Goal: Task Accomplishment & Management: Complete application form

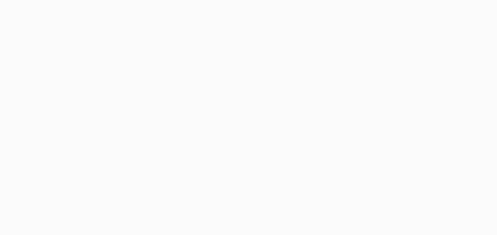
click at [342, 157] on div at bounding box center [248, 117] width 497 height 235
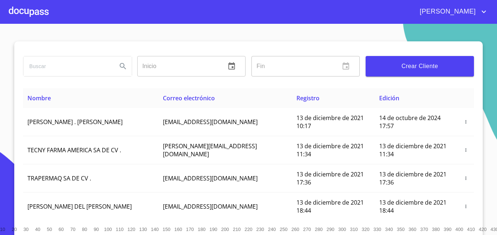
click at [410, 70] on span "Crear Cliente" at bounding box center [419, 66] width 97 height 10
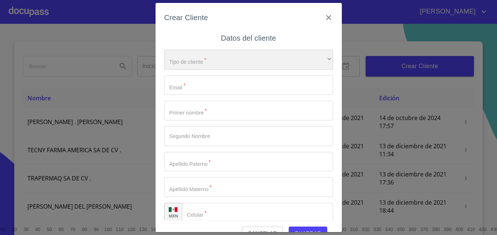
click at [292, 57] on div "​" at bounding box center [248, 60] width 169 height 20
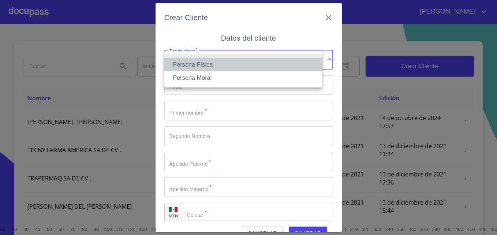
click at [222, 65] on li "Persona Física" at bounding box center [243, 64] width 158 height 13
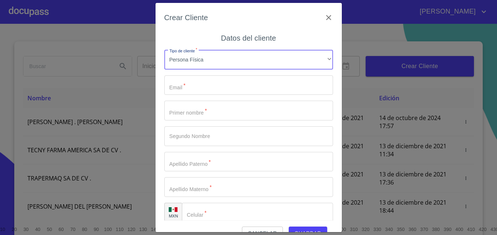
click at [215, 94] on input "Tipo de cliente   *" at bounding box center [248, 85] width 169 height 20
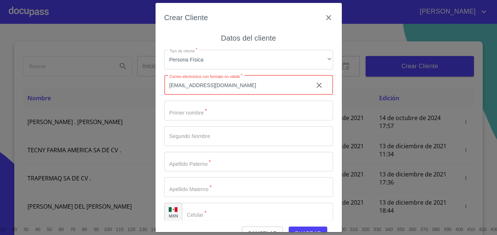
type input "davidtadeo1026@icloud.com"
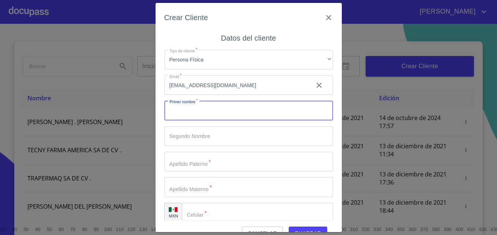
click at [225, 110] on input "Tipo de cliente   *" at bounding box center [248, 111] width 169 height 20
type input "[PERSON_NAME]"
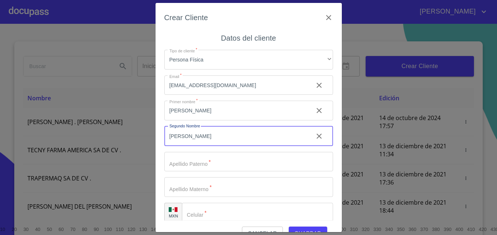
type input "TADEO"
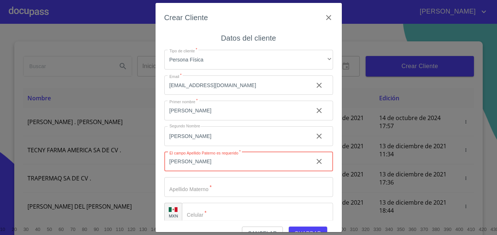
type input "NUÑEZ"
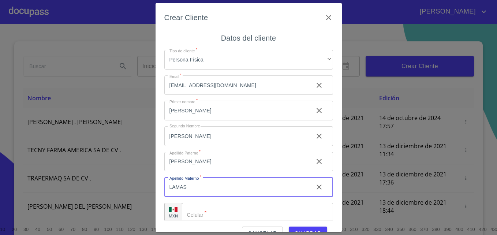
scroll to position [8, 0]
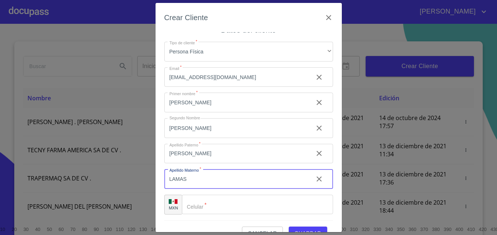
type input "LAMAS"
click at [194, 206] on div "​" at bounding box center [257, 205] width 151 height 20
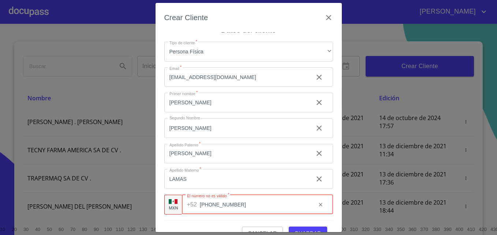
scroll to position [16, 0]
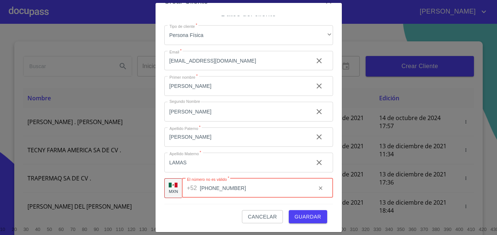
type input "[PHONE_NUMBER]"
click at [308, 217] on span "Guardar" at bounding box center [308, 216] width 27 height 9
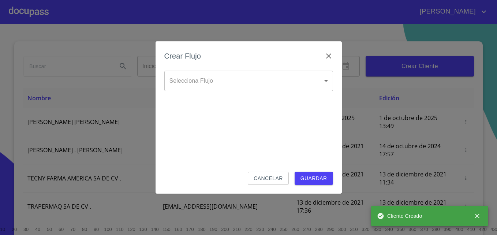
click at [259, 90] on body "ANDREA Inicio ​ Fin ​ Crear Cliente Nombre Correo electrónico Registro Edición …" at bounding box center [248, 117] width 497 height 235
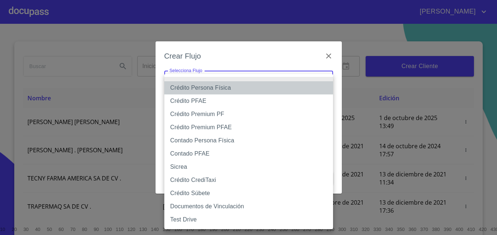
click at [186, 89] on li "Crédito Persona Física" at bounding box center [248, 87] width 169 height 13
type input "61b033e49b8c202ad5bb7912"
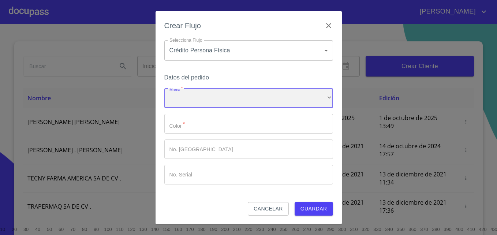
click at [212, 96] on div "​" at bounding box center [248, 99] width 169 height 20
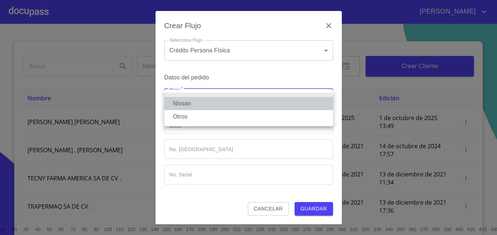
click at [181, 105] on li "Nissan" at bounding box center [248, 103] width 169 height 13
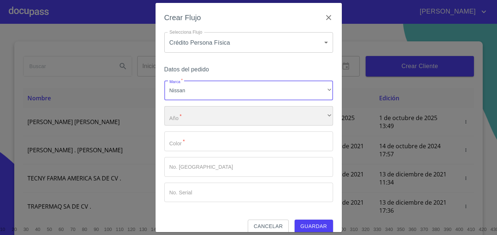
click at [202, 117] on div "​" at bounding box center [248, 116] width 169 height 20
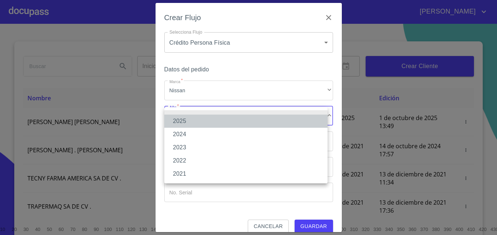
click at [186, 122] on li "2025" at bounding box center [245, 121] width 163 height 13
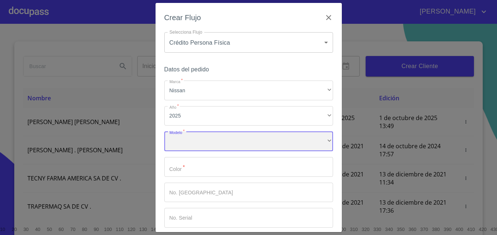
click at [215, 137] on div "​" at bounding box center [248, 141] width 169 height 20
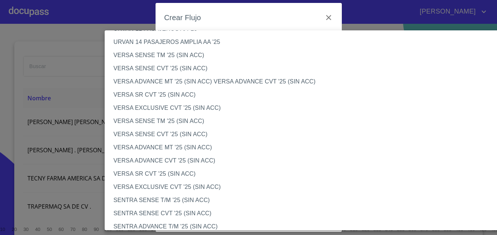
scroll to position [266, 0]
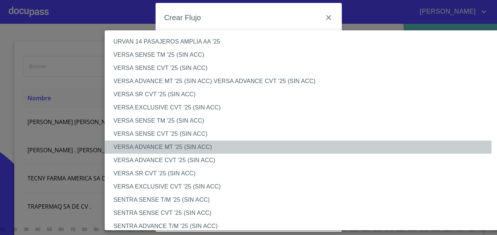
click at [172, 146] on li "VERSA ADVANCE MT '25 (SIN ACC)" at bounding box center [309, 147] width 409 height 13
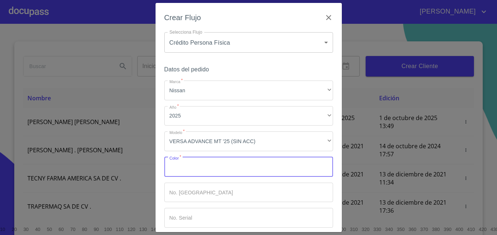
click at [210, 165] on input "Marca   *" at bounding box center [248, 167] width 169 height 20
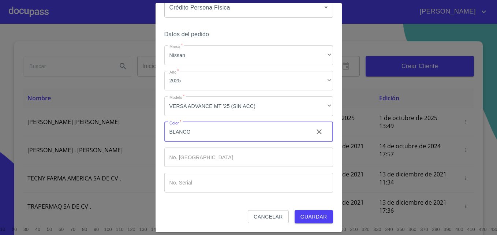
type input "BLANCO"
click at [223, 160] on input "Marca   *" at bounding box center [248, 157] width 169 height 20
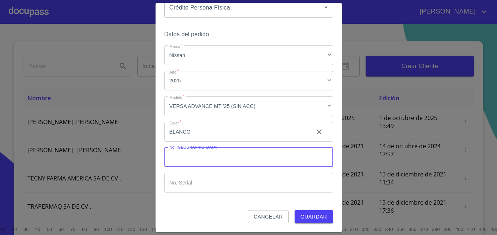
click at [314, 215] on span "Guardar" at bounding box center [313, 216] width 27 height 9
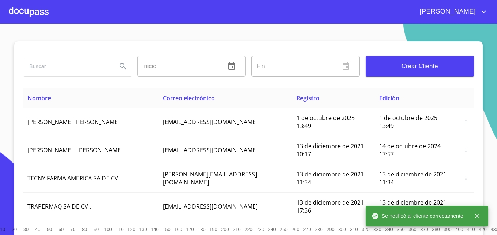
click at [25, 12] on div at bounding box center [29, 11] width 40 height 23
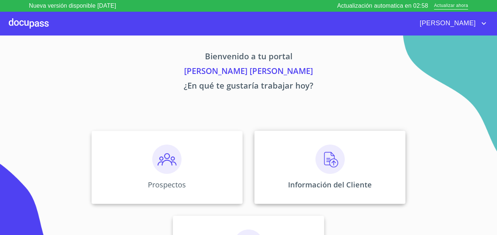
scroll to position [48, 0]
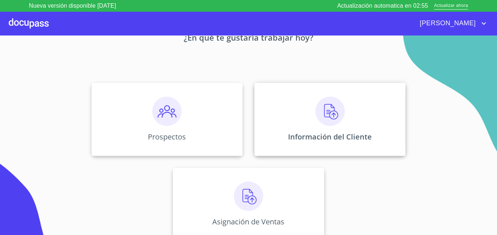
click at [314, 132] on p "Información del Cliente" at bounding box center [330, 137] width 84 height 10
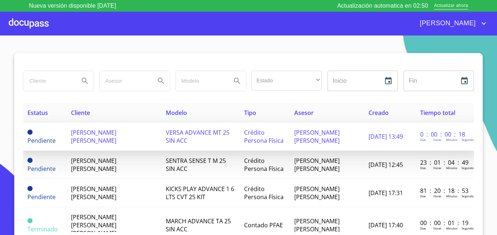
click at [132, 130] on td "[PERSON_NAME]" at bounding box center [114, 137] width 94 height 28
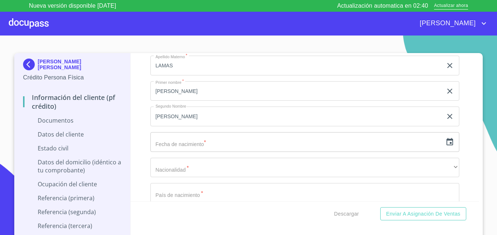
scroll to position [948, 0]
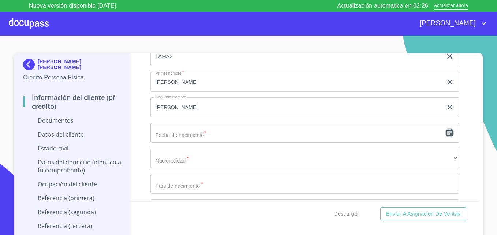
click at [445, 134] on icon "button" at bounding box center [449, 132] width 9 height 9
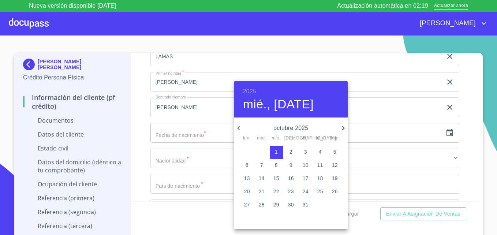
click at [251, 91] on h6 "2025" at bounding box center [249, 91] width 13 height 10
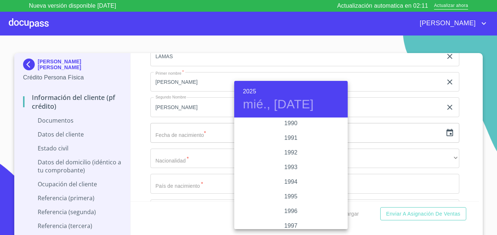
scroll to position [952, 0]
click at [286, 121] on div "1990" at bounding box center [290, 124] width 113 height 15
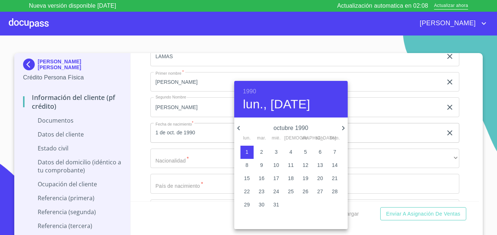
click at [239, 127] on icon "button" at bounding box center [238, 128] width 3 height 4
click at [240, 127] on icon "button" at bounding box center [238, 128] width 9 height 9
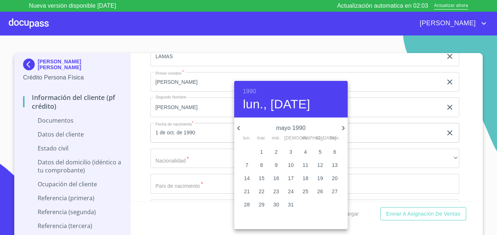
click at [289, 164] on p "10" at bounding box center [291, 164] width 6 height 7
type input "10 de may. de 1990"
click at [362, 132] on div at bounding box center [248, 117] width 497 height 235
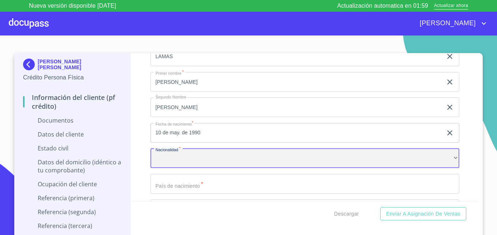
click at [209, 163] on div "​" at bounding box center [304, 159] width 309 height 20
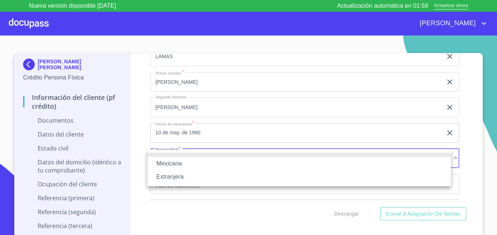
click at [174, 162] on li "Mexicana" at bounding box center [298, 163] width 303 height 13
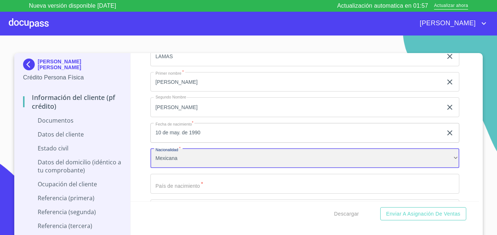
scroll to position [1003, 0]
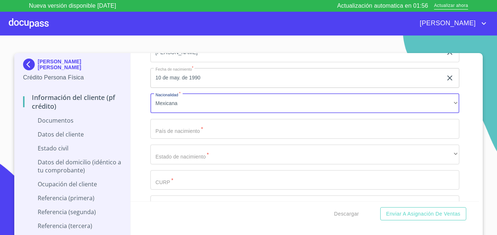
click at [229, 134] on input "Documento de identificación   *" at bounding box center [304, 129] width 309 height 20
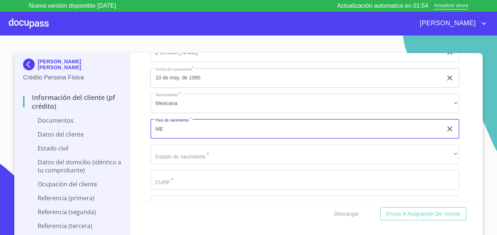
type input "[GEOGRAPHIC_DATA]"
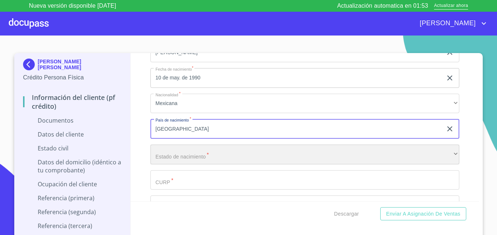
click at [177, 156] on div "​" at bounding box center [304, 155] width 309 height 20
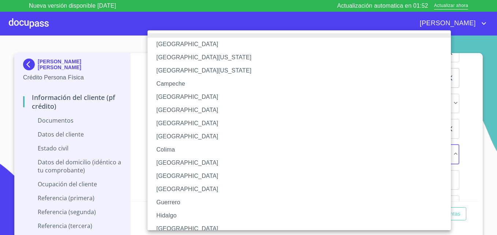
scroll to position [232, 0]
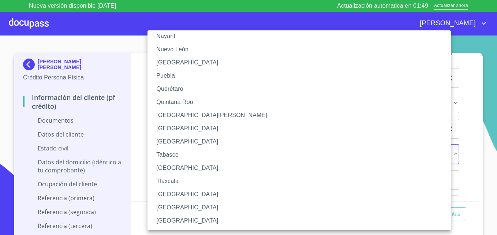
click at [174, 221] on li "[GEOGRAPHIC_DATA]" at bounding box center [301, 220] width 309 height 13
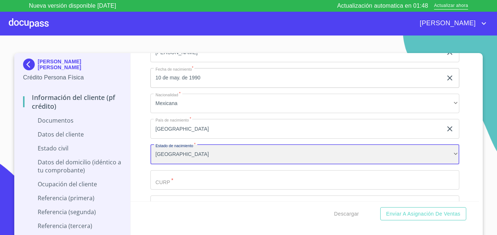
scroll to position [1041, 0]
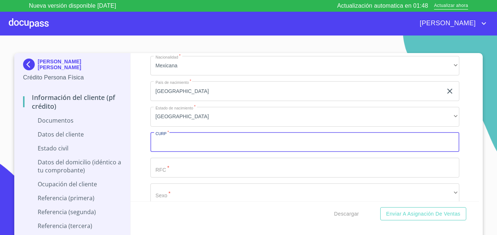
click at [224, 148] on input "Documento de identificación   *" at bounding box center [304, 142] width 309 height 20
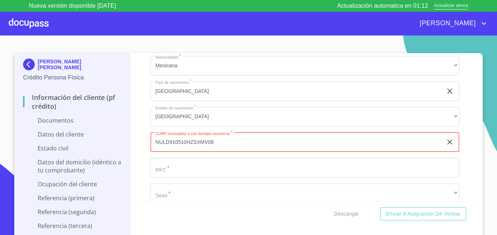
type input "NULD910510HZSXMV08"
click at [192, 164] on input "Documento de identificación   *" at bounding box center [304, 168] width 309 height 20
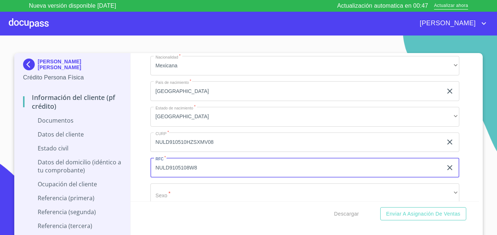
type input "NULD9105108W8"
click at [142, 128] on div "Información del cliente (PF crédito) Documentos Documento de identificación   *…" at bounding box center [305, 127] width 349 height 148
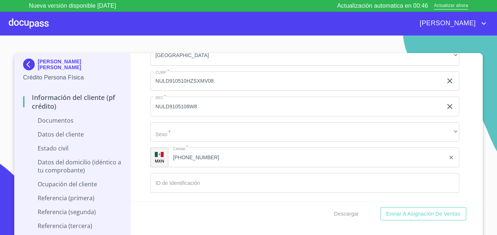
scroll to position [1103, 0]
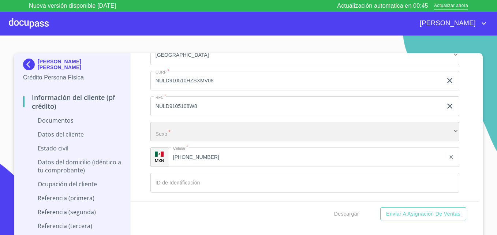
click at [175, 127] on div "​" at bounding box center [304, 132] width 309 height 20
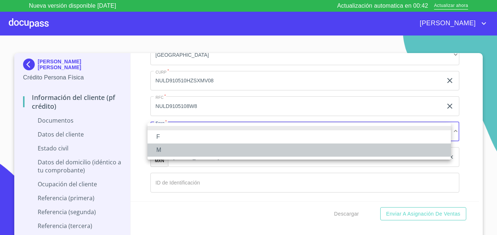
click at [164, 146] on li "M" at bounding box center [298, 149] width 303 height 13
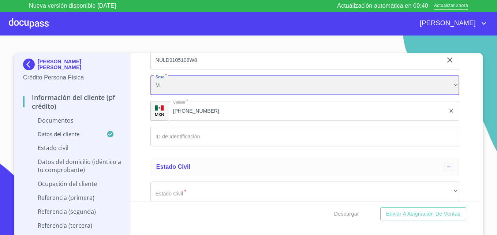
scroll to position [1160, 0]
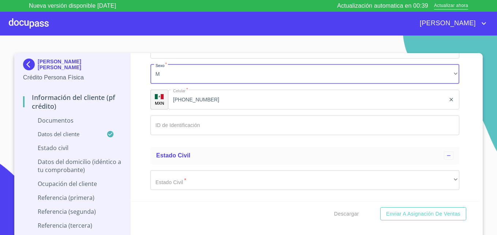
click at [171, 123] on input "Documento de identificación   *" at bounding box center [304, 125] width 309 height 20
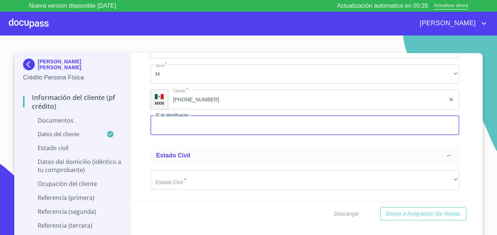
click at [211, 125] on input "Documento de identificación   *" at bounding box center [304, 125] width 309 height 20
click at [183, 129] on input "154103" at bounding box center [296, 125] width 292 height 20
type input "1541037382"
click at [144, 145] on div "Información del cliente (PF crédito) Documentos Documento de identificación   *…" at bounding box center [305, 127] width 349 height 148
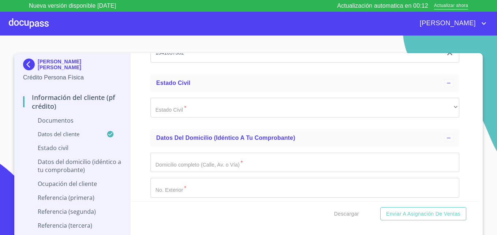
scroll to position [1233, 0]
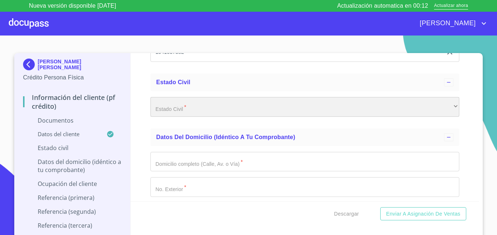
click at [193, 108] on div "​" at bounding box center [304, 107] width 309 height 20
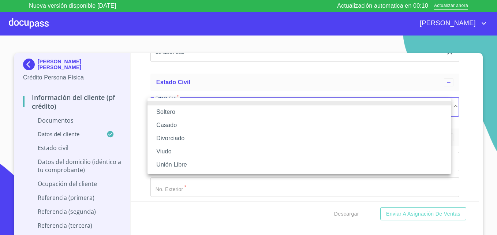
click at [187, 71] on div at bounding box center [248, 117] width 497 height 235
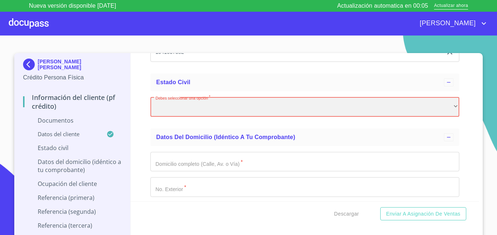
click at [172, 104] on div "​" at bounding box center [304, 107] width 309 height 20
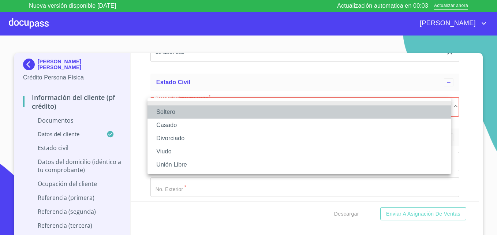
click at [171, 109] on li "Soltero" at bounding box center [298, 111] width 303 height 13
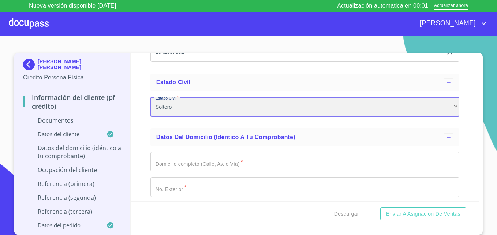
scroll to position [1293, 0]
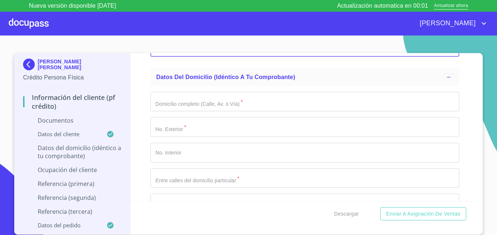
click at [210, 103] on input "Documento de identificación   *" at bounding box center [304, 102] width 309 height 20
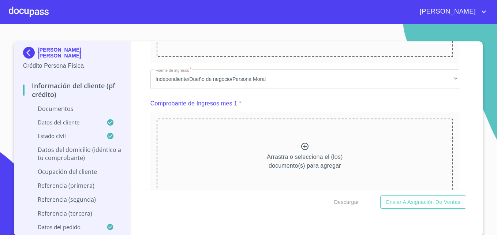
scroll to position [280, 0]
click at [300, 147] on icon at bounding box center [304, 146] width 9 height 9
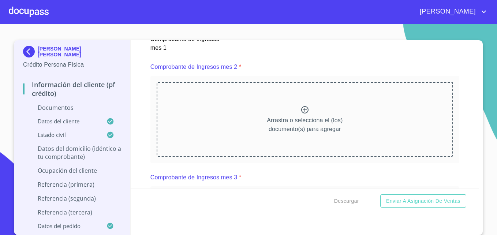
scroll to position [640, 0]
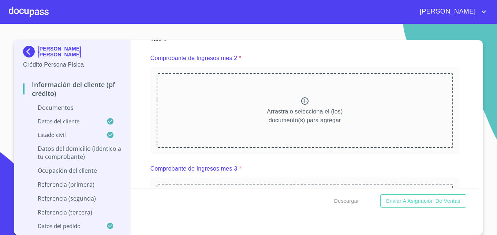
click at [301, 101] on icon at bounding box center [304, 100] width 7 height 7
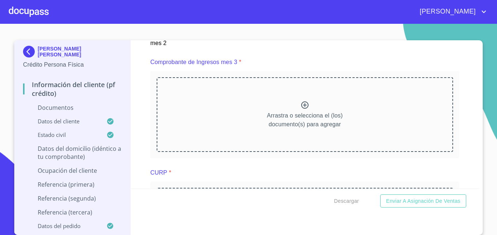
scroll to position [951, 0]
click at [300, 104] on icon at bounding box center [304, 105] width 9 height 9
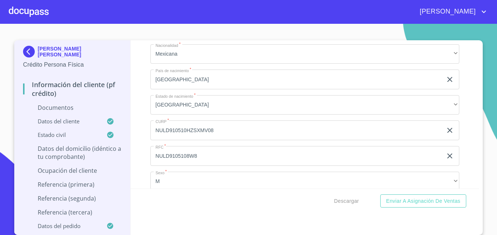
scroll to position [1669, 0]
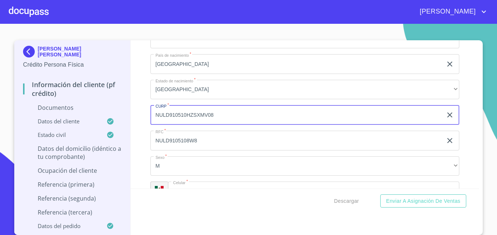
drag, startPoint x: 210, startPoint y: 115, endPoint x: 154, endPoint y: 114, distance: 56.0
click at [154, 114] on input "NULD910510HZSXMV08" at bounding box center [296, 115] width 292 height 20
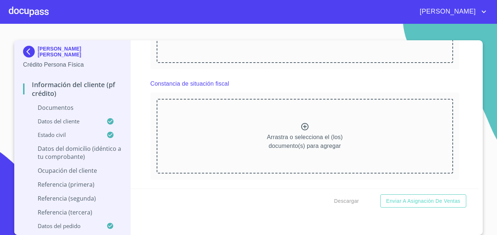
scroll to position [1232, 0]
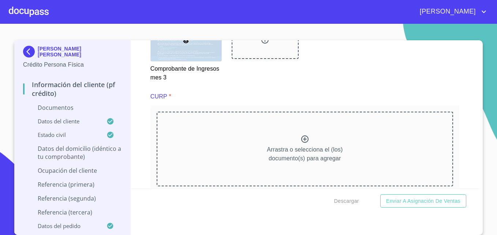
click at [300, 141] on icon at bounding box center [304, 139] width 9 height 9
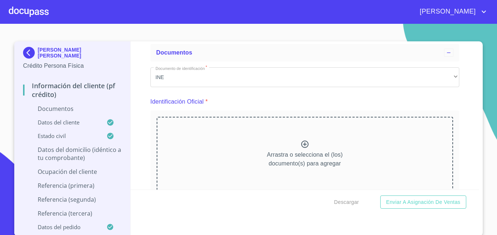
scroll to position [59, 0]
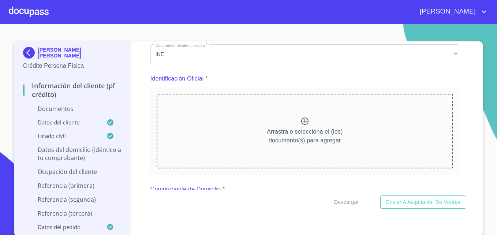
click at [301, 120] on icon at bounding box center [304, 120] width 7 height 7
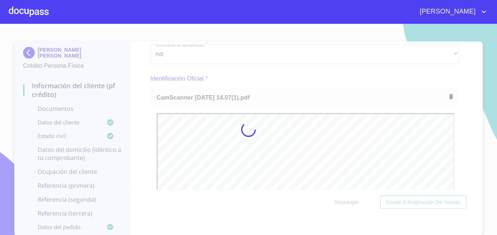
scroll to position [0, 0]
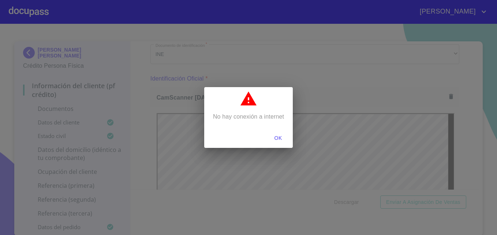
click at [280, 138] on span "OK" at bounding box center [278, 138] width 18 height 9
click at [272, 138] on span "OK" at bounding box center [278, 138] width 18 height 9
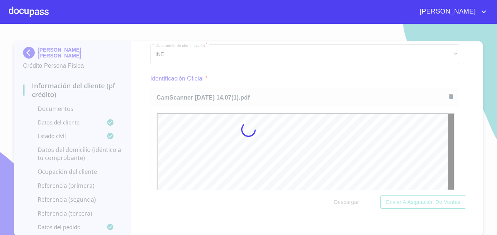
click at [460, 66] on div at bounding box center [248, 129] width 497 height 211
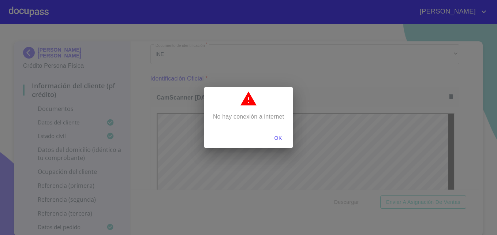
click at [281, 139] on span "OK" at bounding box center [278, 138] width 18 height 9
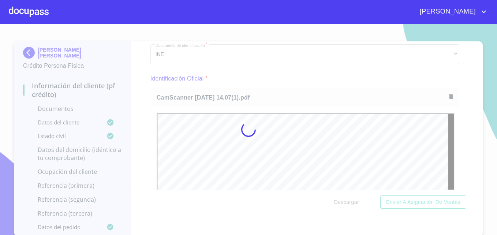
click at [322, 86] on div at bounding box center [248, 129] width 497 height 211
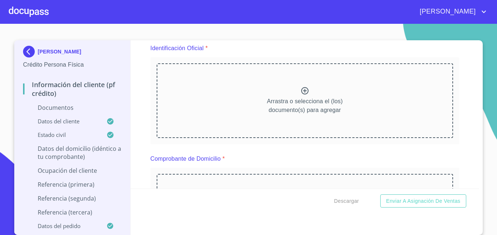
scroll to position [93, 0]
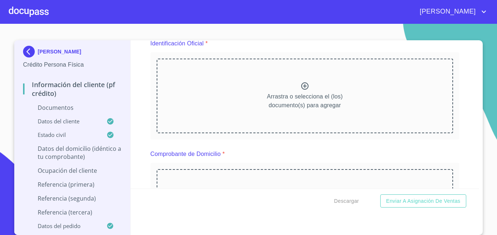
click at [301, 89] on icon at bounding box center [304, 85] width 7 height 7
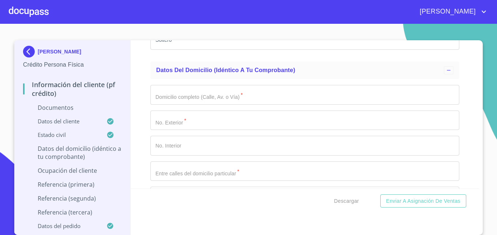
scroll to position [2291, 0]
click at [185, 100] on input "Documento de identificación   *" at bounding box center [304, 95] width 309 height 20
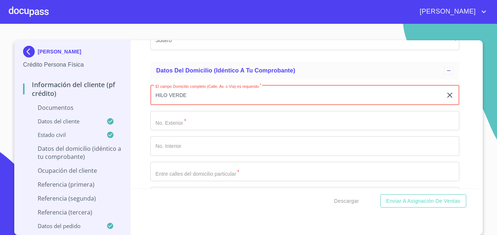
type input "HILO VERDE"
click at [183, 118] on input "Documento de identificación   *" at bounding box center [304, 121] width 309 height 20
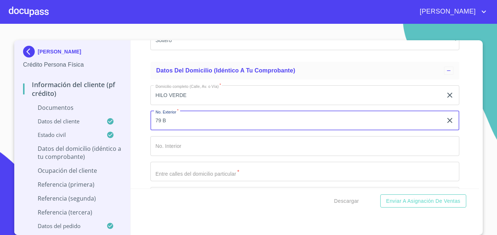
type input "79 B"
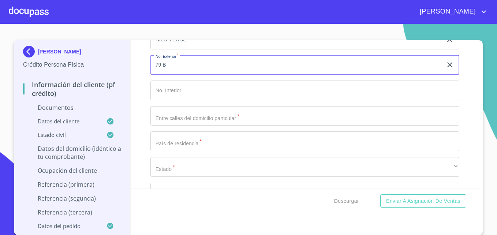
scroll to position [2354, 0]
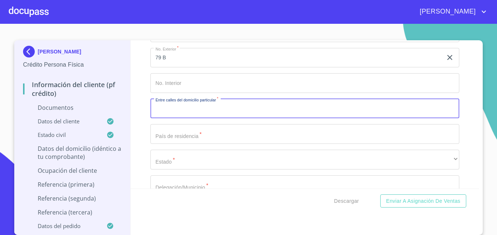
click at [188, 111] on input "Documento de identificación   *" at bounding box center [304, 109] width 309 height 20
type input "[PERSON_NAME] Y HEROES"
click at [186, 129] on input "Documento de identificación   *" at bounding box center [304, 134] width 309 height 20
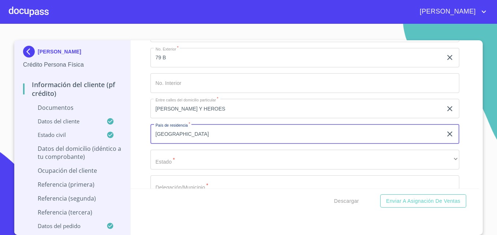
type input "[GEOGRAPHIC_DATA]"
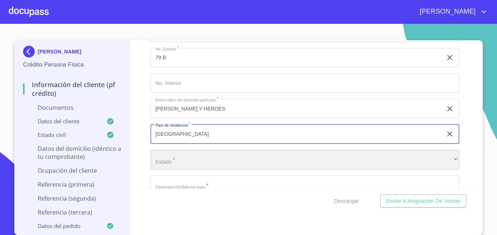
click at [158, 157] on div "​" at bounding box center [304, 160] width 309 height 20
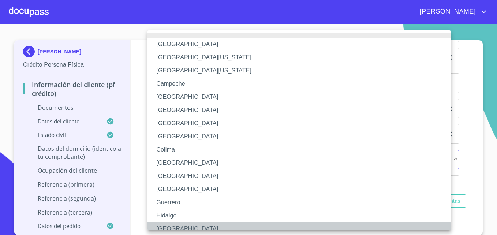
click at [166, 223] on li "[GEOGRAPHIC_DATA]" at bounding box center [301, 228] width 309 height 13
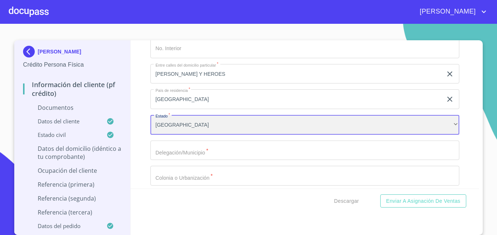
scroll to position [2413, 0]
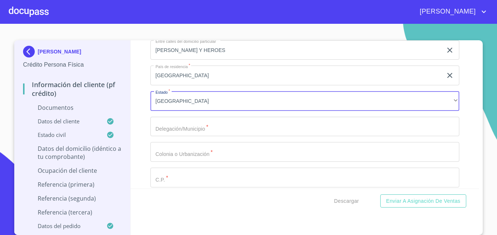
click at [190, 128] on input "Documento de identificación   *" at bounding box center [304, 127] width 309 height 20
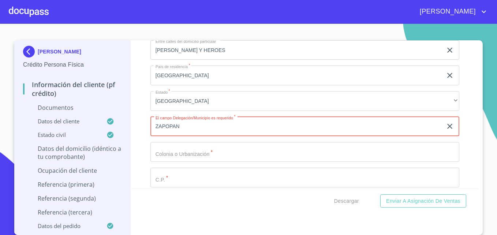
type input "ZAPOPAN"
click at [145, 149] on div "Información del cliente (PF crédito) Documentos Documento de identificación   *…" at bounding box center [305, 114] width 349 height 148
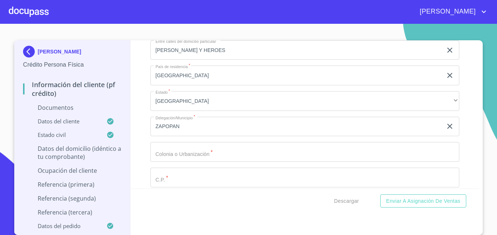
click at [157, 152] on input "Documento de identificación   *" at bounding box center [304, 152] width 309 height 20
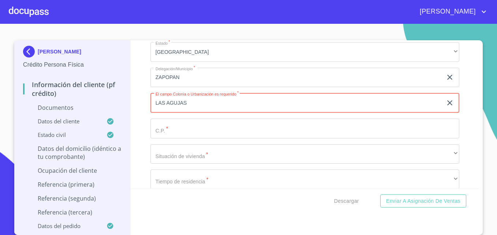
scroll to position [2476, 0]
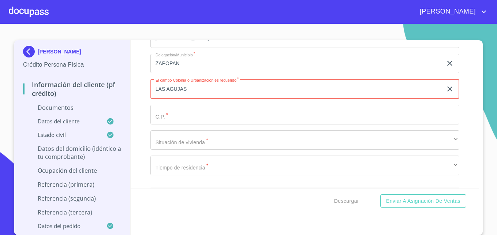
type input "LAS AGUJAS"
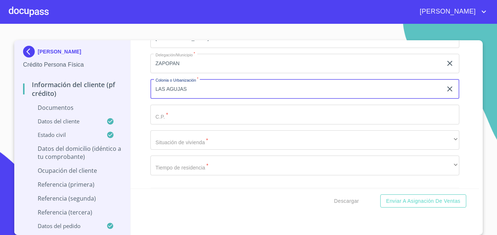
click at [176, 116] on input "Documento de identificación   *" at bounding box center [304, 115] width 309 height 20
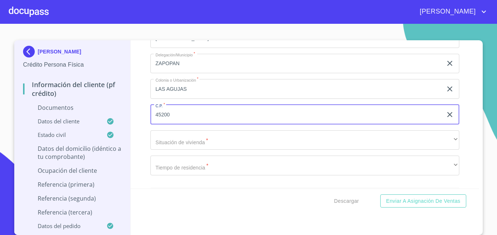
type input "45200"
click at [145, 127] on div "Información del cliente (PF crédito) Documentos Documento de identificación   *…" at bounding box center [305, 114] width 349 height 148
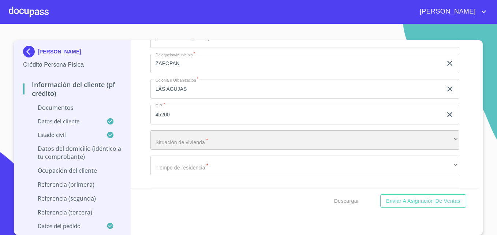
click at [162, 142] on div "​" at bounding box center [304, 140] width 309 height 20
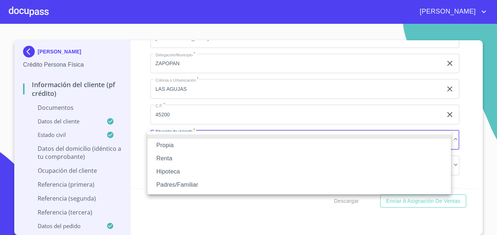
click at [164, 146] on li "Propia" at bounding box center [298, 145] width 303 height 13
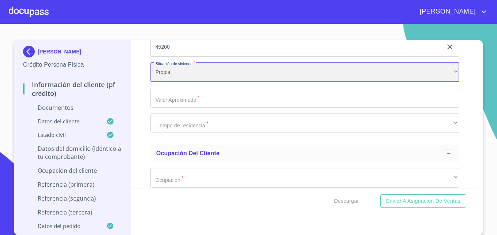
scroll to position [2552, 0]
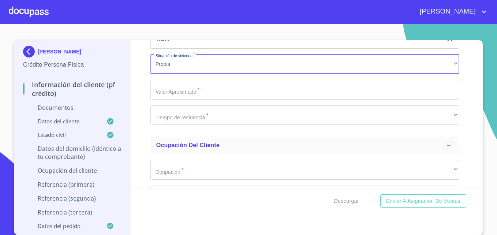
click at [184, 87] on input "Documento de identificación   *" at bounding box center [304, 90] width 309 height 20
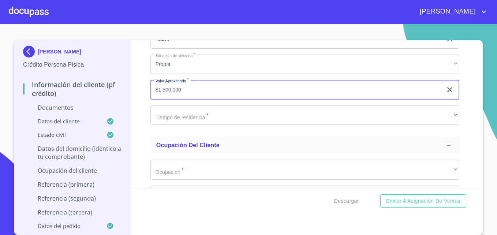
type input "$1,500,000"
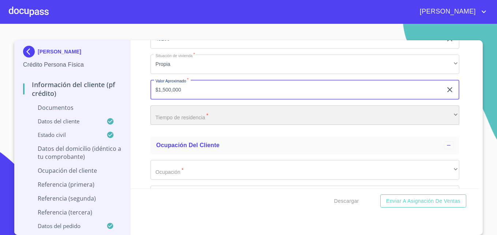
click at [176, 120] on div "​" at bounding box center [304, 115] width 309 height 20
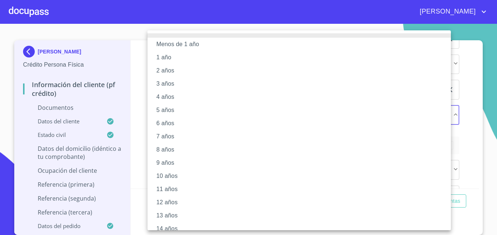
click at [171, 59] on li "1 año" at bounding box center [301, 57] width 309 height 13
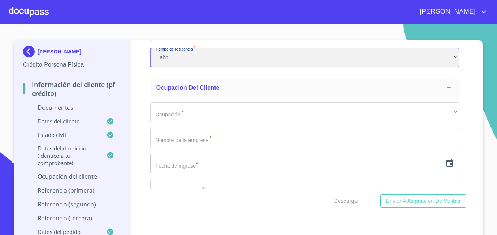
scroll to position [2609, 0]
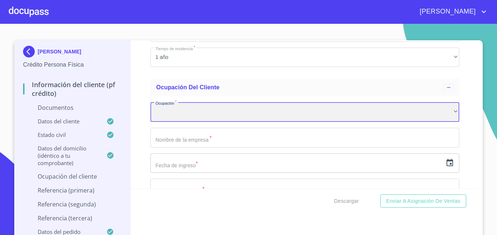
click at [190, 113] on div "​" at bounding box center [304, 112] width 309 height 20
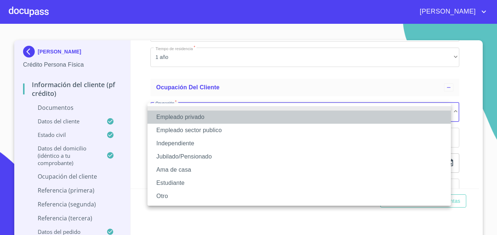
click at [184, 117] on li "Empleado privado" at bounding box center [298, 117] width 303 height 13
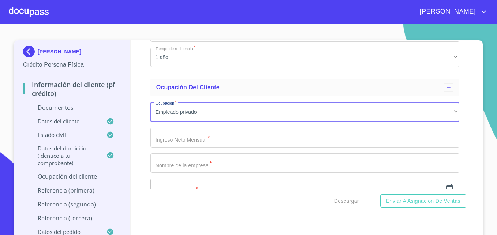
click at [168, 139] on input "Documento de identificación   *" at bounding box center [304, 138] width 309 height 20
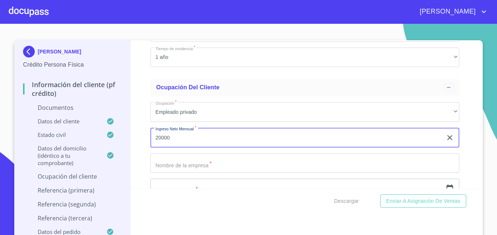
click at [158, 139] on input "20000" at bounding box center [296, 138] width 292 height 20
type input "20000"
click at [189, 172] on input "Documento de identificación   *" at bounding box center [304, 163] width 309 height 20
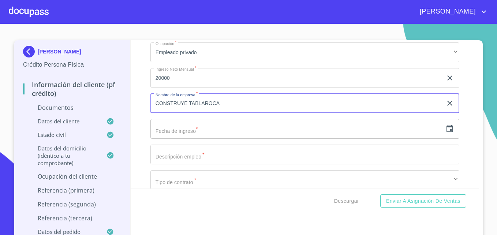
scroll to position [2678, 0]
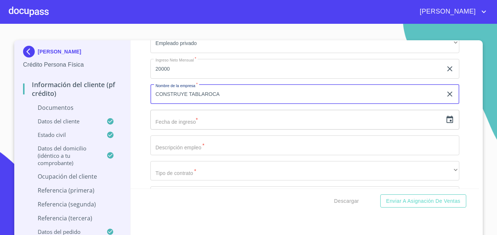
type input "CONSTRUYE TABLAROCA"
click at [211, 121] on input "text" at bounding box center [296, 120] width 292 height 20
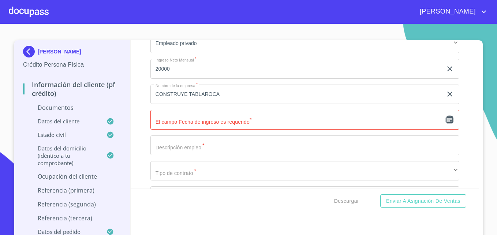
click at [446, 121] on icon "button" at bounding box center [449, 119] width 7 height 7
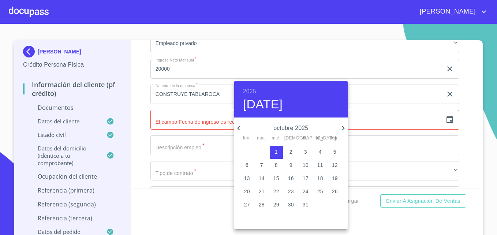
click at [139, 130] on div at bounding box center [248, 117] width 497 height 235
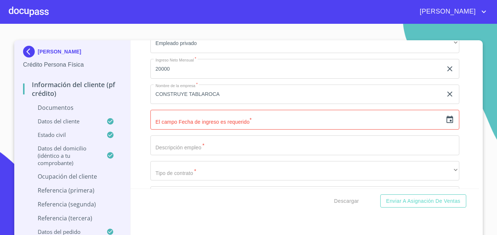
scroll to position [2702, 0]
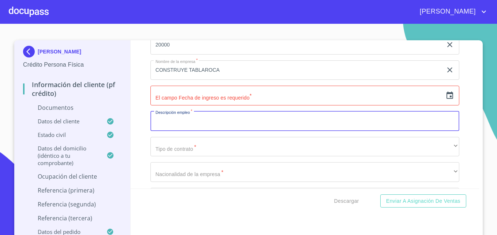
click at [167, 126] on input "Documento de identificación   *" at bounding box center [304, 121] width 309 height 20
type input "OFICIAL TABLAROQUERO"
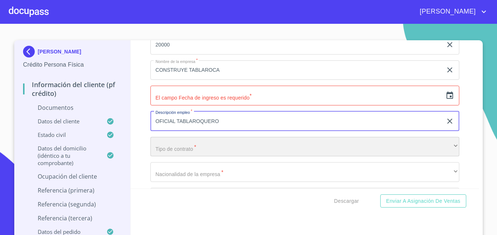
click at [173, 148] on div "​" at bounding box center [304, 147] width 309 height 20
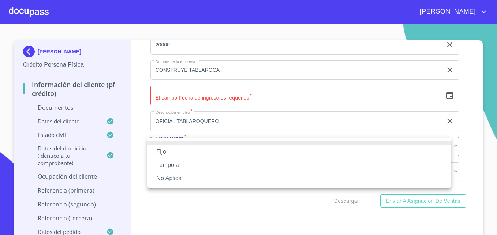
click at [160, 153] on li "Fijo" at bounding box center [298, 151] width 303 height 13
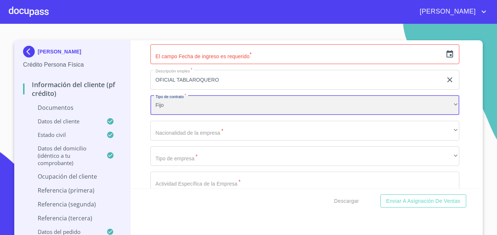
scroll to position [2744, 0]
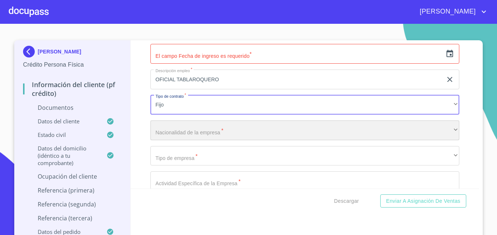
click at [195, 136] on div "​" at bounding box center [304, 130] width 309 height 20
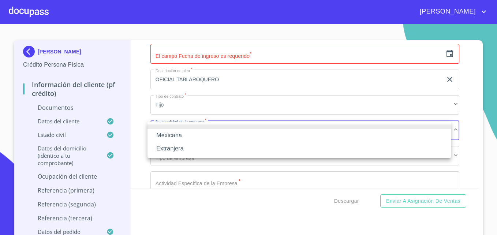
click at [173, 132] on li "Mexicana" at bounding box center [298, 135] width 303 height 13
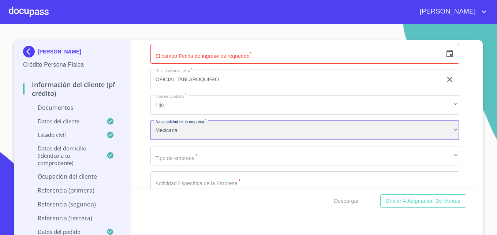
scroll to position [2770, 0]
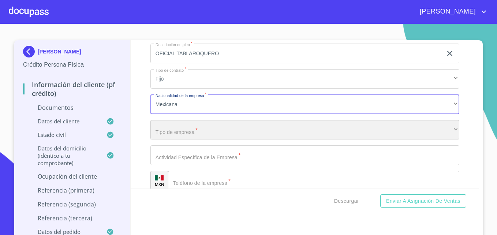
click at [180, 130] on div "​" at bounding box center [304, 130] width 309 height 20
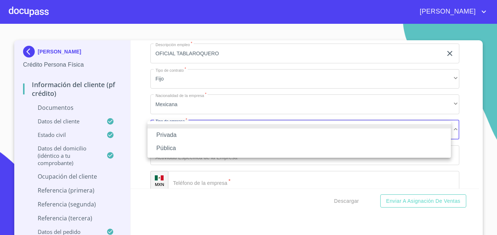
click at [167, 131] on li "Privada" at bounding box center [298, 134] width 303 height 13
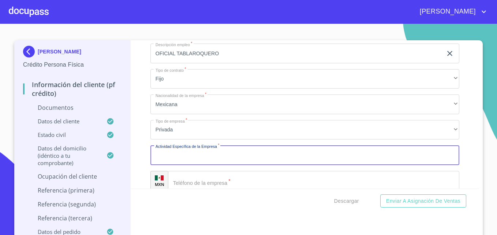
click at [169, 157] on input "Documento de identificación   *" at bounding box center [304, 155] width 309 height 20
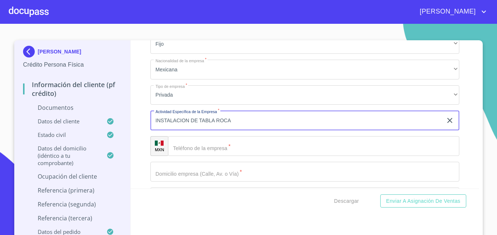
scroll to position [2807, 0]
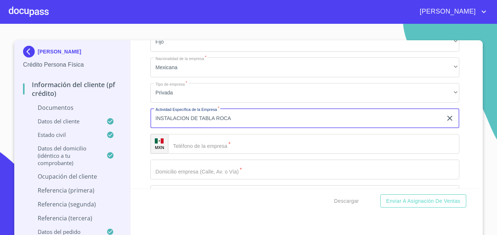
type input "INSTALACION DE TABLA ROCA"
click at [190, 142] on input "Documento de identificación   *" at bounding box center [313, 144] width 291 height 20
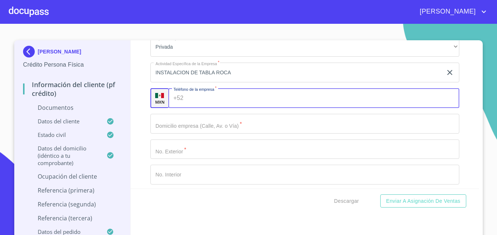
scroll to position [2853, 0]
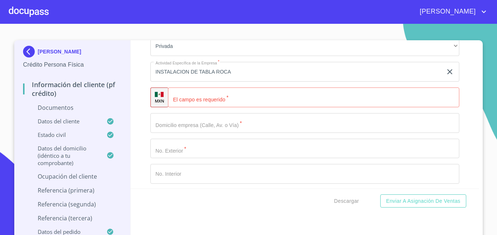
click at [200, 134] on div "Ocupación   * Empleado privado ​ Ingreso Neto Mensual   * 20000 ​ Nombre de la …" at bounding box center [304, 122] width 309 height 541
click at [199, 125] on input "Documento de identificación   *" at bounding box center [304, 123] width 309 height 20
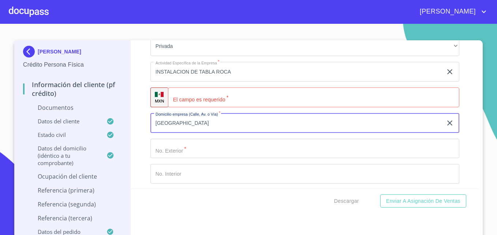
type input "[GEOGRAPHIC_DATA]"
click at [169, 152] on input "Documento de identificación   *" at bounding box center [304, 149] width 309 height 20
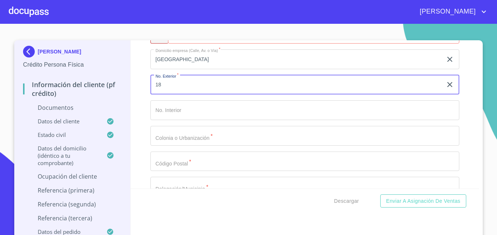
scroll to position [2918, 0]
type input "18"
click at [183, 142] on input "Documento de identificación   *" at bounding box center [304, 135] width 309 height 20
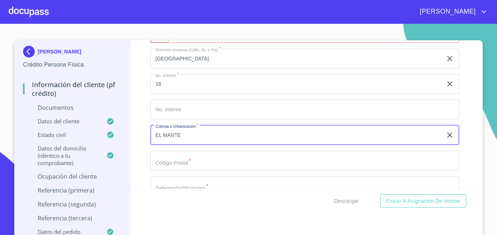
type input "EL MANTE"
click at [163, 161] on input "Documento de identificación   *" at bounding box center [304, 161] width 309 height 20
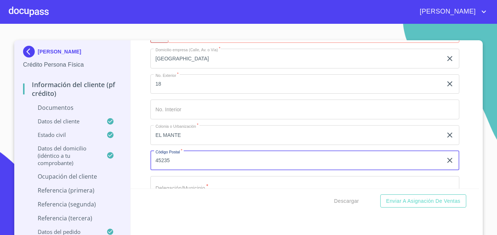
type input "45235"
click at [454, 164] on div "Información del cliente (PF crédito) Documentos Documento de identificación   *…" at bounding box center [305, 114] width 349 height 148
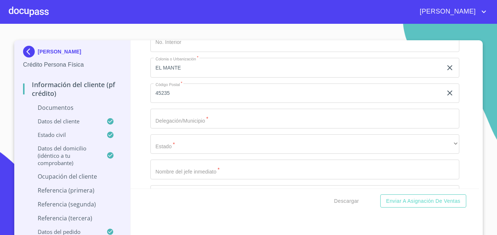
scroll to position [2987, 0]
click at [277, 119] on input "Documento de identificación   *" at bounding box center [304, 117] width 309 height 20
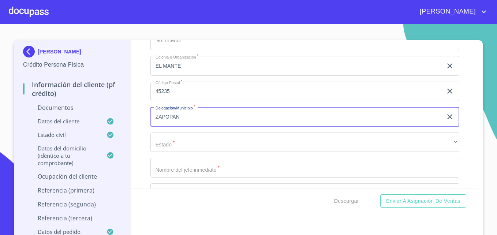
type input "ZAPOPAN"
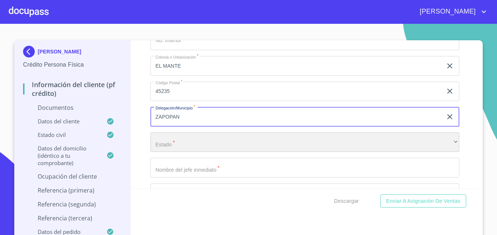
click at [200, 141] on div "​" at bounding box center [304, 142] width 309 height 20
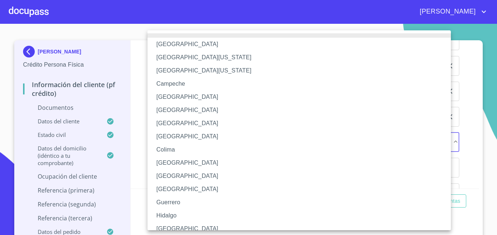
click at [158, 228] on li "[GEOGRAPHIC_DATA]" at bounding box center [301, 228] width 309 height 13
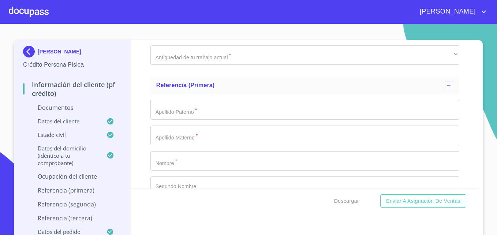
scroll to position [3178, 0]
click at [202, 106] on input "Documento de identificación   *" at bounding box center [304, 108] width 309 height 20
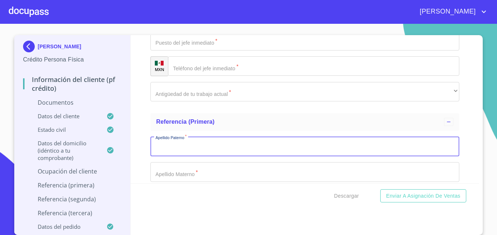
scroll to position [3134, 0]
click at [192, 143] on input "Documento de identificación   *" at bounding box center [304, 147] width 309 height 20
type input "CASILLAS"
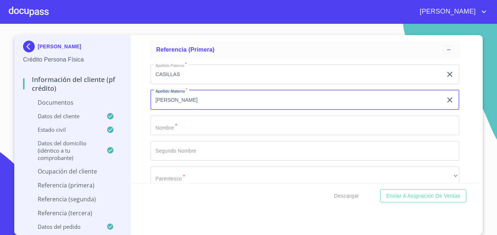
scroll to position [3213, 0]
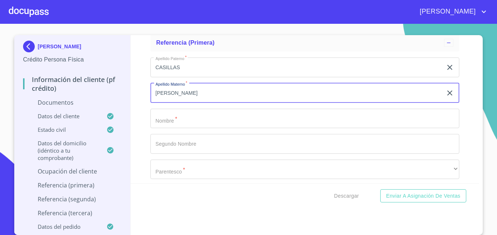
type input "[PERSON_NAME]"
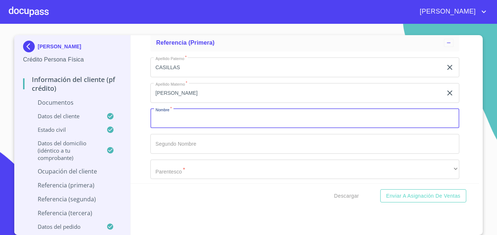
click at [193, 112] on input "Documento de identificación   *" at bounding box center [304, 119] width 309 height 20
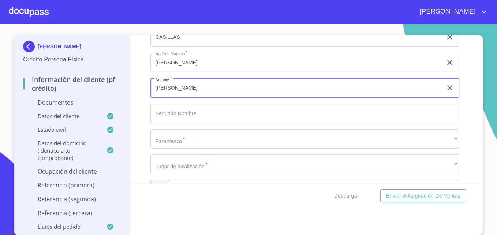
scroll to position [3270, 0]
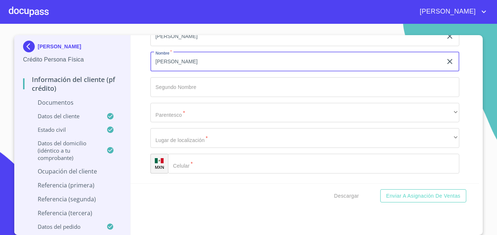
type input "[PERSON_NAME]"
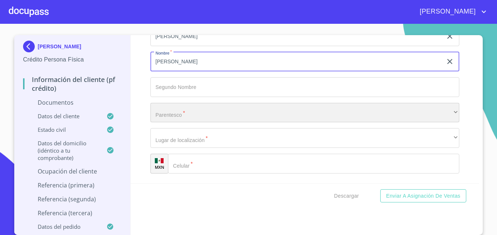
click at [194, 112] on div "​" at bounding box center [304, 113] width 309 height 20
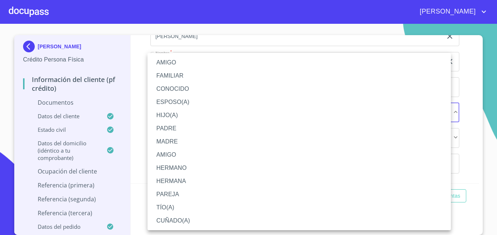
click at [169, 63] on li "AMIGO" at bounding box center [298, 62] width 303 height 13
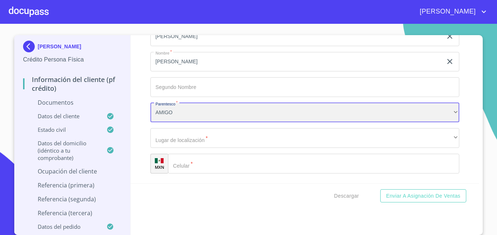
scroll to position [3290, 0]
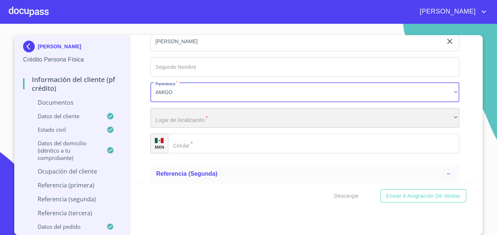
click at [183, 120] on div "​" at bounding box center [304, 118] width 309 height 20
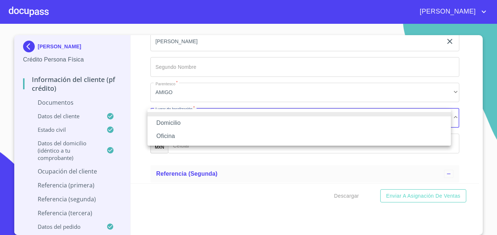
click at [164, 124] on li "Domicilio" at bounding box center [298, 122] width 303 height 13
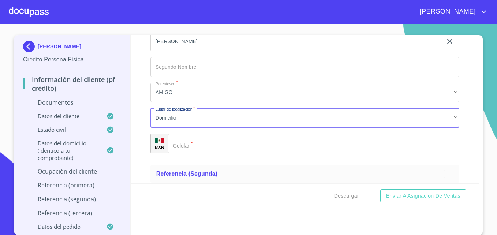
click at [182, 144] on div "​" at bounding box center [313, 144] width 291 height 20
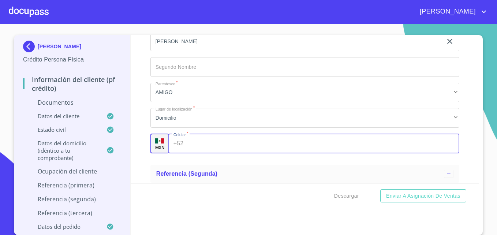
click at [199, 143] on input "Documento de identificación   *" at bounding box center [322, 144] width 273 height 20
click at [193, 159] on div "Apellido Paterno   * CASILLAS ​ Apellido Materno   * [PERSON_NAME] ​ Nombre   *…" at bounding box center [304, 67] width 309 height 184
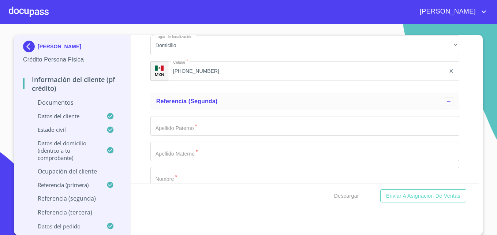
scroll to position [3363, 0]
click at [212, 127] on input "Documento de identificación   *" at bounding box center [304, 125] width 309 height 20
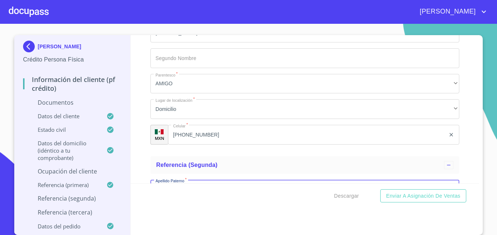
scroll to position [3301, 0]
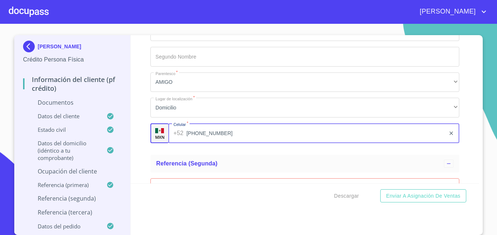
click at [207, 131] on input "[PHONE_NUMBER]" at bounding box center [315, 133] width 259 height 20
type input "3"
type input "[PHONE_NUMBER]"
click at [217, 148] on div "Apellido Paterno   * CASILLAS ​ Apellido Materno   * [PERSON_NAME] ​ Nombre   *…" at bounding box center [304, 57] width 309 height 184
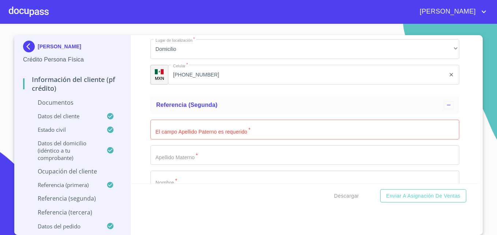
scroll to position [3373, 0]
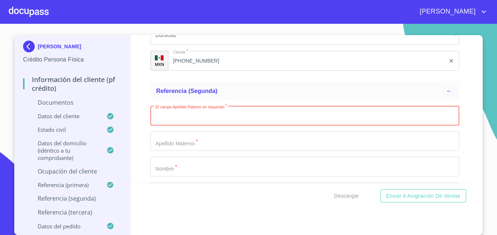
click at [236, 113] on input "Documento de identificación   *" at bounding box center [304, 116] width 309 height 20
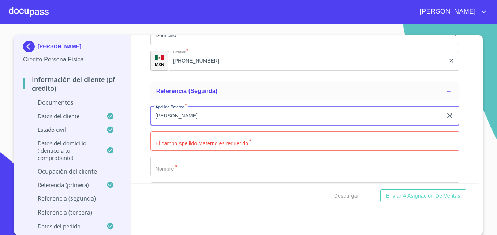
click at [236, 113] on input "[PERSON_NAME]" at bounding box center [296, 116] width 292 height 20
type input "A"
click at [236, 113] on input "CASTILLOO" at bounding box center [296, 116] width 292 height 20
type input "CASTILLO"
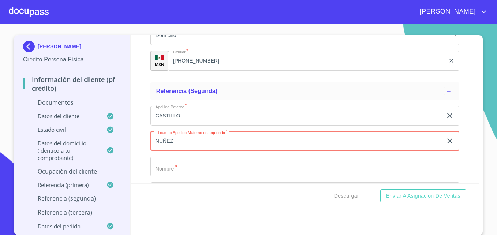
type input "NUÑEZ"
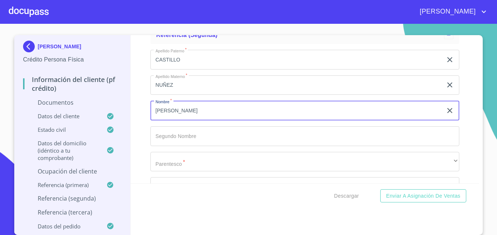
scroll to position [3433, 0]
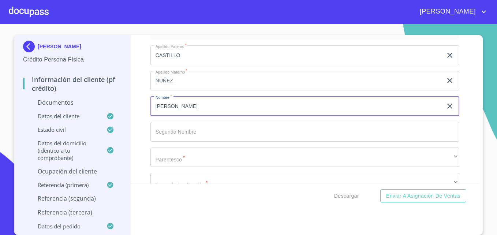
type input "[PERSON_NAME]"
click at [201, 130] on input "Documento de identificación   *" at bounding box center [304, 132] width 309 height 20
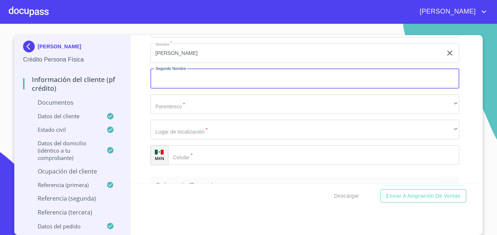
scroll to position [3487, 0]
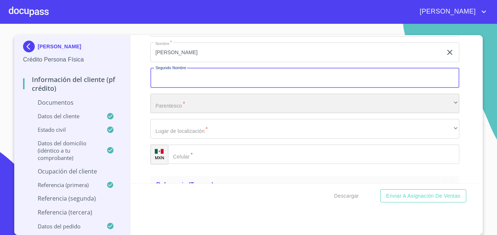
click at [213, 98] on div "​" at bounding box center [304, 104] width 309 height 20
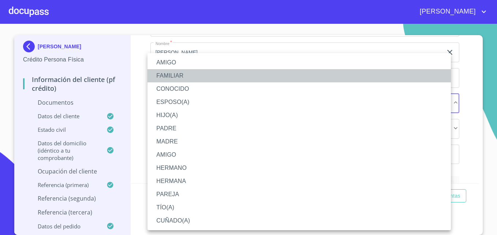
click at [164, 73] on li "FAMILIAR" at bounding box center [298, 75] width 303 height 13
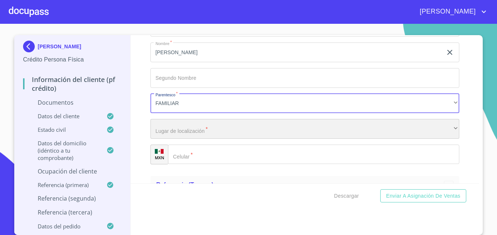
click at [163, 131] on div "​" at bounding box center [304, 129] width 309 height 20
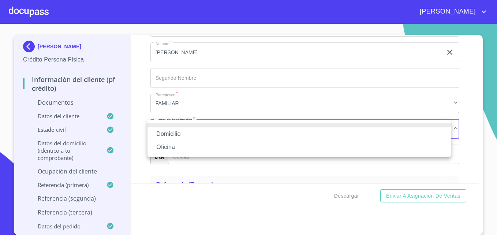
click at [175, 133] on li "Domicilio" at bounding box center [298, 133] width 303 height 13
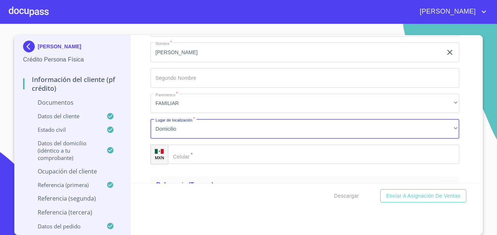
click at [185, 154] on input "Documento de identificación   *" at bounding box center [313, 155] width 291 height 20
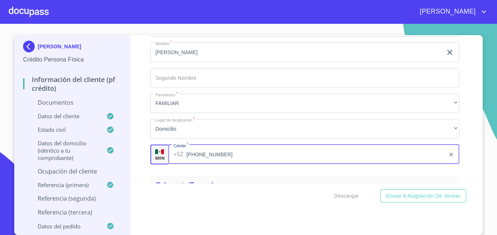
type input "[PHONE_NUMBER]"
click at [142, 156] on div "Información del cliente (PF crédito) Documentos Documento de identificación   *…" at bounding box center [305, 109] width 349 height 148
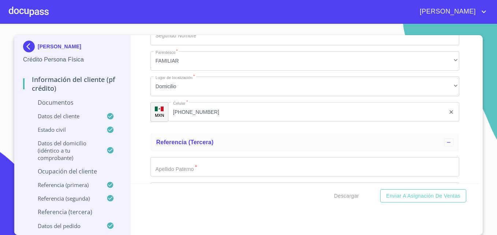
scroll to position [3561, 0]
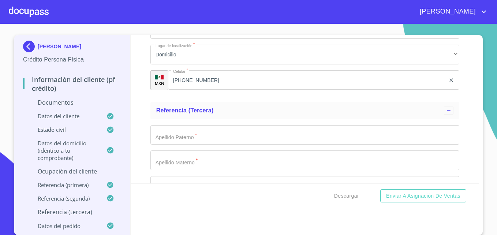
click at [171, 139] on input "Documento de identificación   *" at bounding box center [304, 135] width 309 height 20
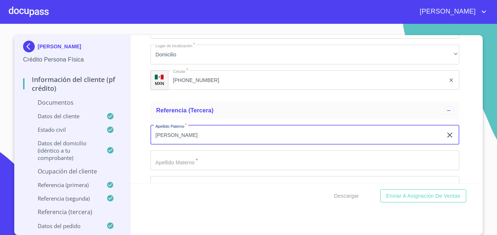
type input "[PERSON_NAME]"
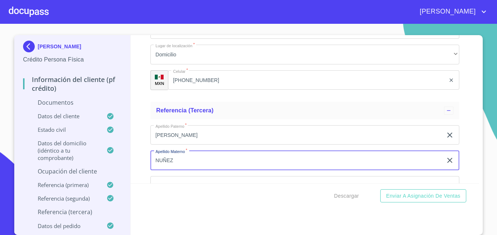
type input "NUÑEZ"
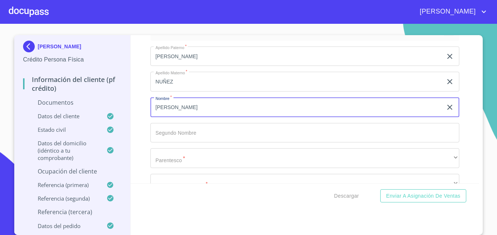
scroll to position [3660, 0]
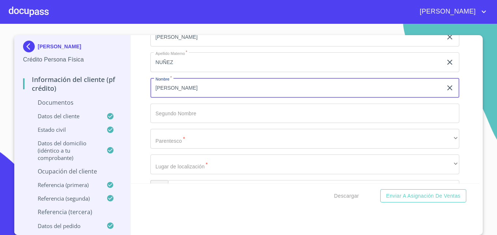
type input "[PERSON_NAME]"
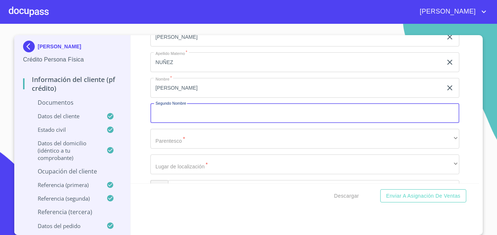
click at [193, 120] on input "Documento de identificación   *" at bounding box center [304, 114] width 309 height 20
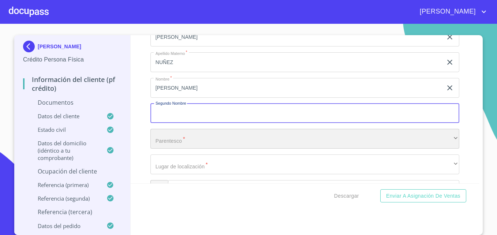
click at [172, 142] on div "​" at bounding box center [304, 139] width 309 height 20
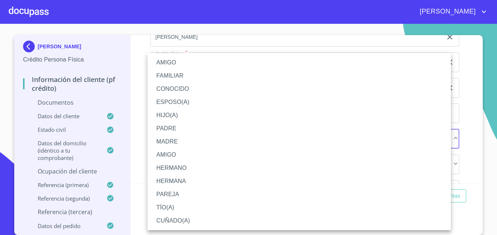
click at [165, 71] on li "FAMILIAR" at bounding box center [298, 75] width 303 height 13
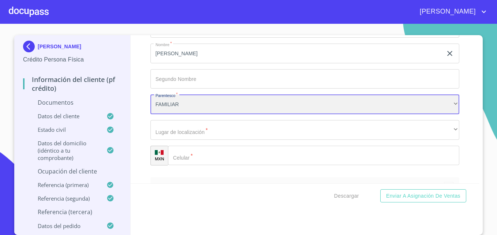
scroll to position [3696, 0]
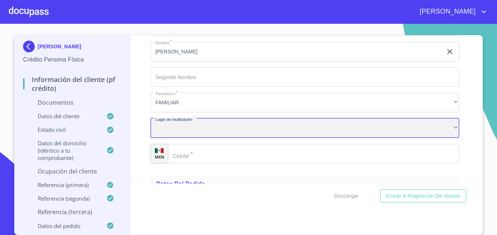
click at [170, 130] on div "​" at bounding box center [304, 128] width 309 height 20
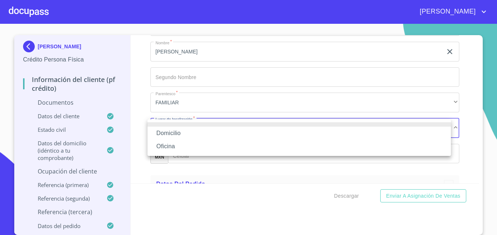
click at [165, 132] on li "Domicilio" at bounding box center [298, 133] width 303 height 13
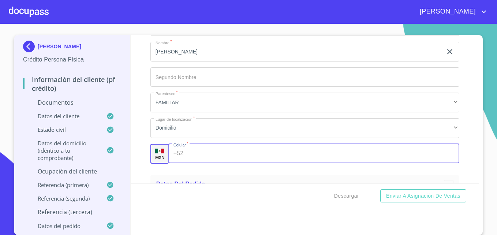
click at [195, 155] on input "Documento de identificación   *" at bounding box center [322, 154] width 273 height 20
type input "[PHONE_NUMBER]"
click at [139, 152] on div "Información del cliente (PF crédito) Documentos Documento de identificación   *…" at bounding box center [305, 109] width 349 height 148
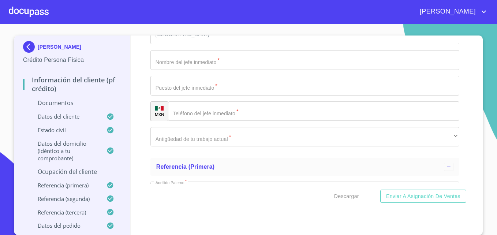
scroll to position [3090, 0]
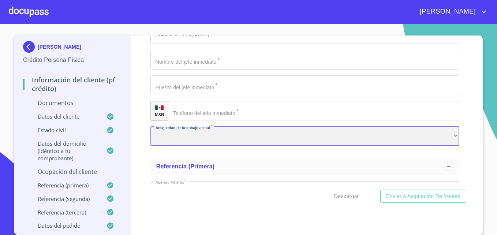
click at [180, 139] on div "​" at bounding box center [304, 137] width 309 height 20
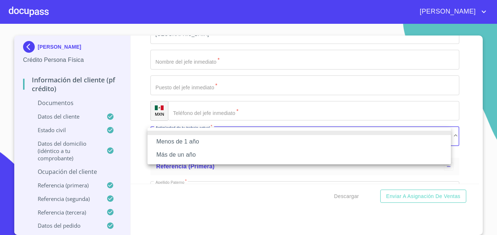
click at [168, 154] on li "Más de un año" at bounding box center [298, 154] width 303 height 13
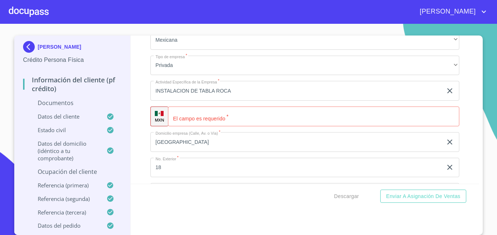
scroll to position [2823, 0]
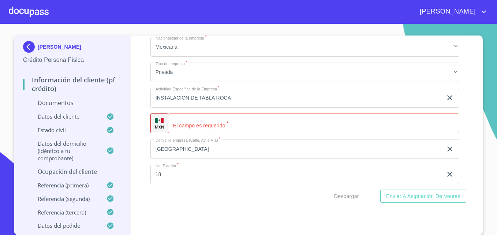
click at [140, 87] on div "Información del cliente (PF crédito) Documentos Documento de identificación   *…" at bounding box center [305, 109] width 349 height 148
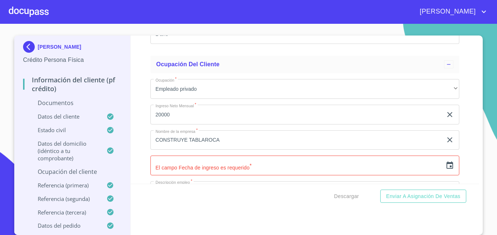
scroll to position [2606, 0]
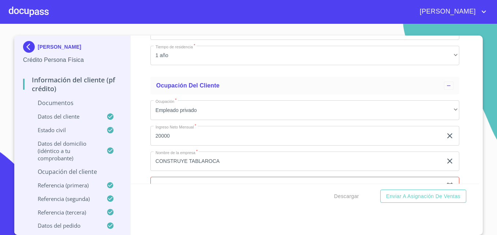
click at [233, 165] on input "CONSTRUYE TABLAROCA" at bounding box center [296, 161] width 292 height 20
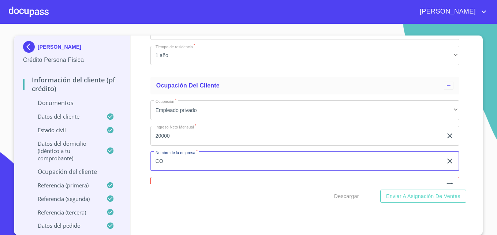
type input "C"
click at [188, 161] on input "COSSTRUYE CO TABLAROCA" at bounding box center [296, 161] width 292 height 20
type input "COSSTRUYE CON TABLAROCA"
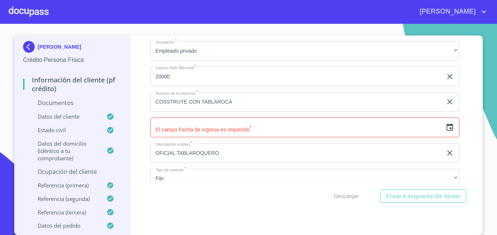
scroll to position [2666, 0]
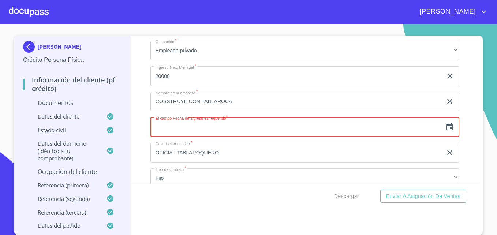
click at [194, 128] on input "text" at bounding box center [296, 127] width 292 height 20
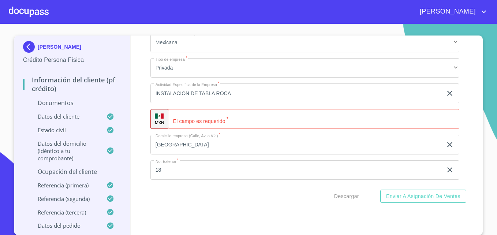
scroll to position [2827, 0]
click at [197, 122] on input "Documento de identificación   *" at bounding box center [313, 119] width 291 height 20
paste input "[PHONE_NUMBER]"
type input "[PHONE_NUMBER]"
click at [131, 136] on div "Información del cliente (PF crédito) Documentos Documento de identificación   *…" at bounding box center [305, 109] width 349 height 148
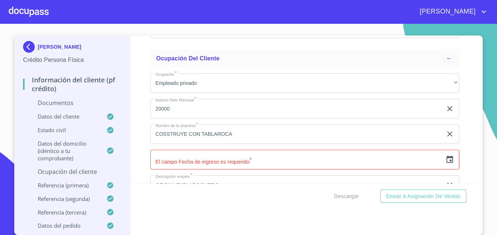
scroll to position [2633, 0]
click at [131, 145] on div "Información del cliente (PF crédito) Documentos Documento de identificación   *…" at bounding box center [305, 109] width 349 height 148
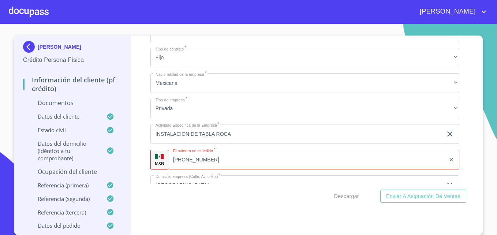
scroll to position [2787, 0]
